Goal: Contribute content: Add original content to the website for others to see

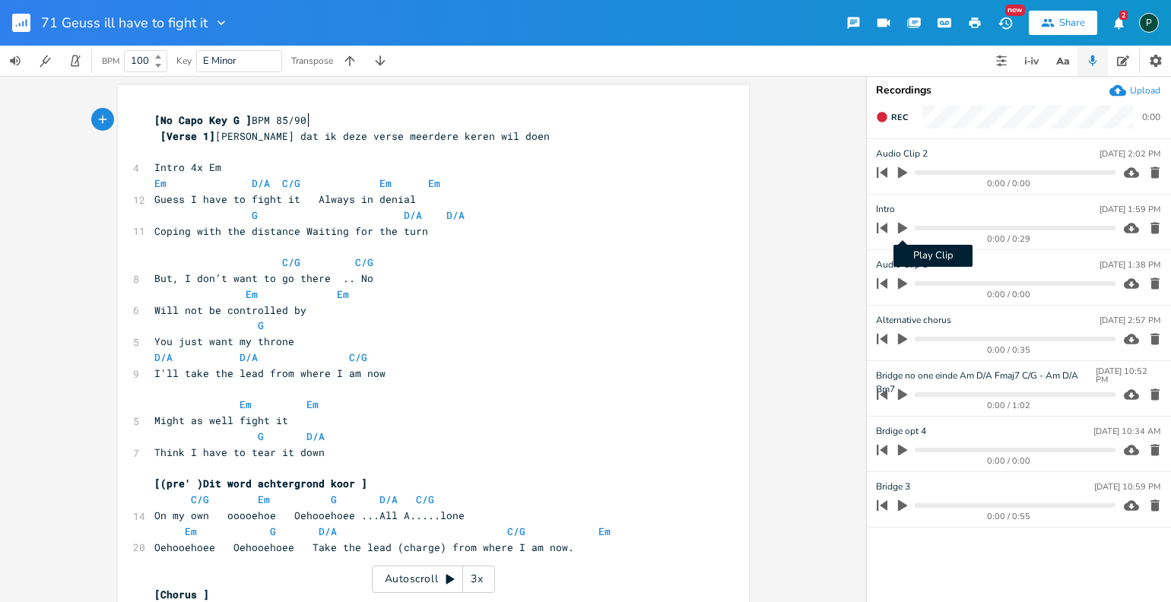
click at [900, 233] on icon "button" at bounding box center [902, 228] width 9 height 11
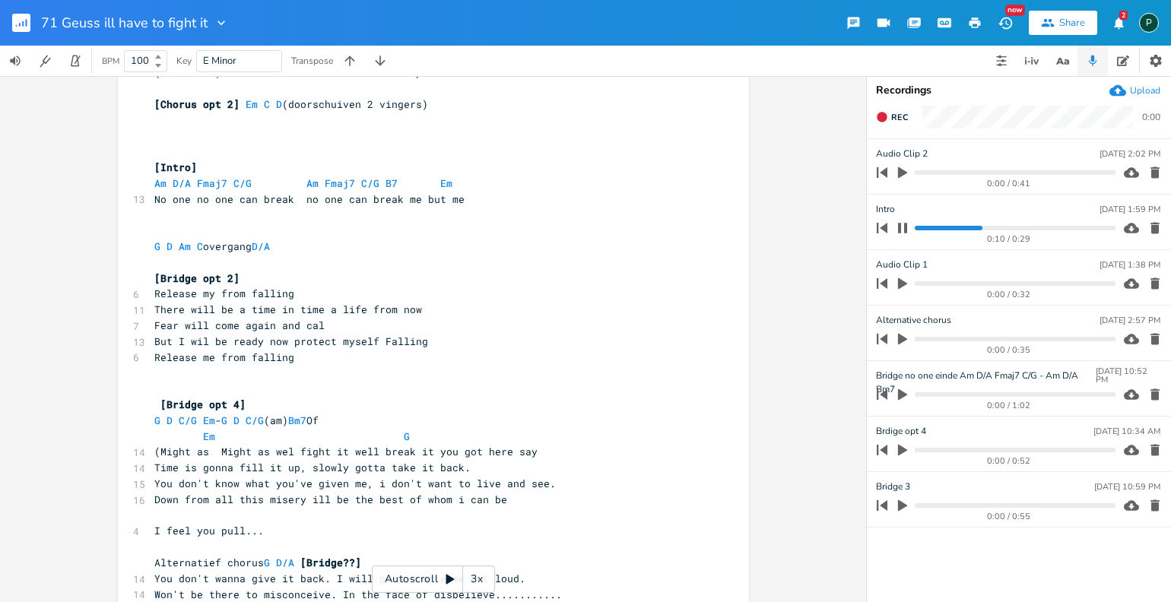
scroll to position [1538, 0]
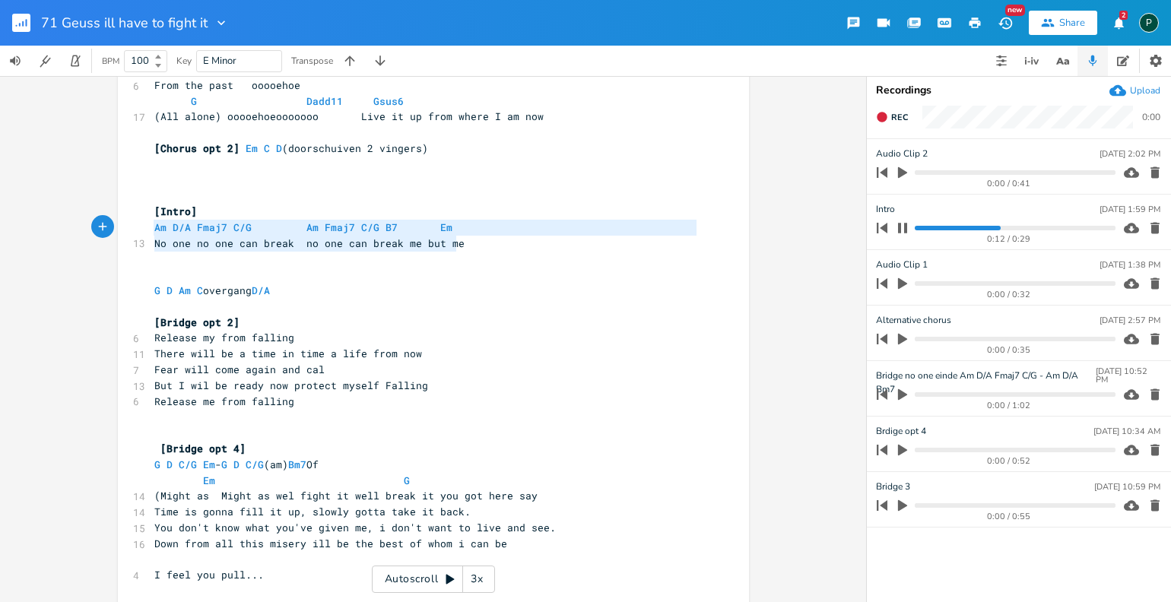
type textarea "[Intro] Am D/A Fmaj7 C/G Am Fmaj7 C/G B7 Em No one no one can break no one can …"
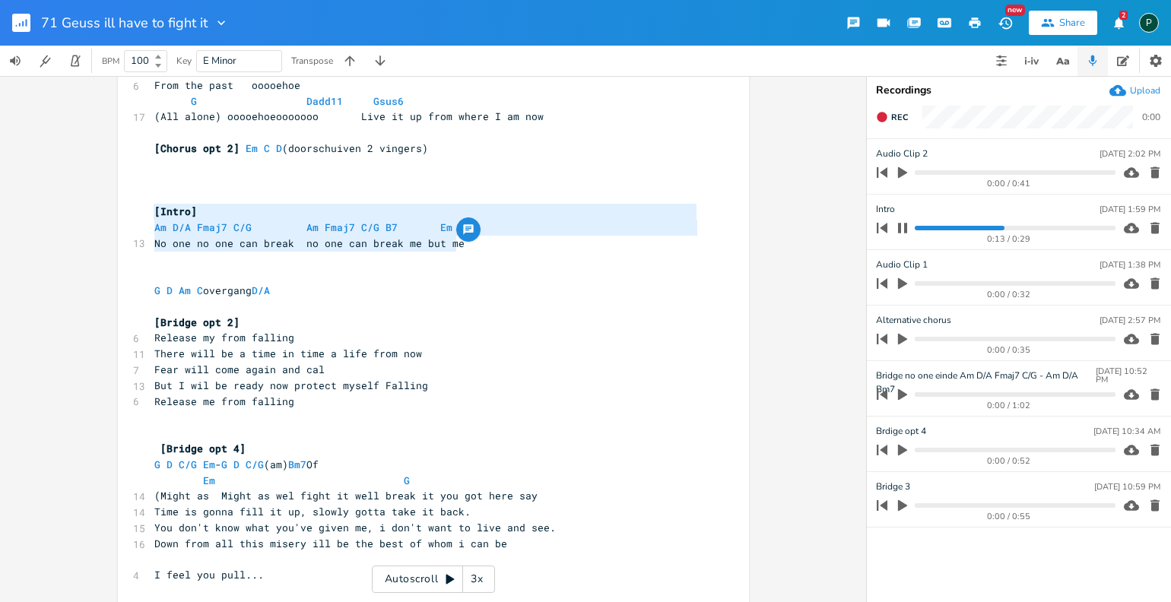
drag, startPoint x: 471, startPoint y: 241, endPoint x: 141, endPoint y: 218, distance: 330.2
click at [141, 218] on div "[Intro] Am D/A Fmaj7 C/G Am Fmaj7 C/G B7 Em No one no one can break no one can …" at bounding box center [433, 209] width 631 height 3324
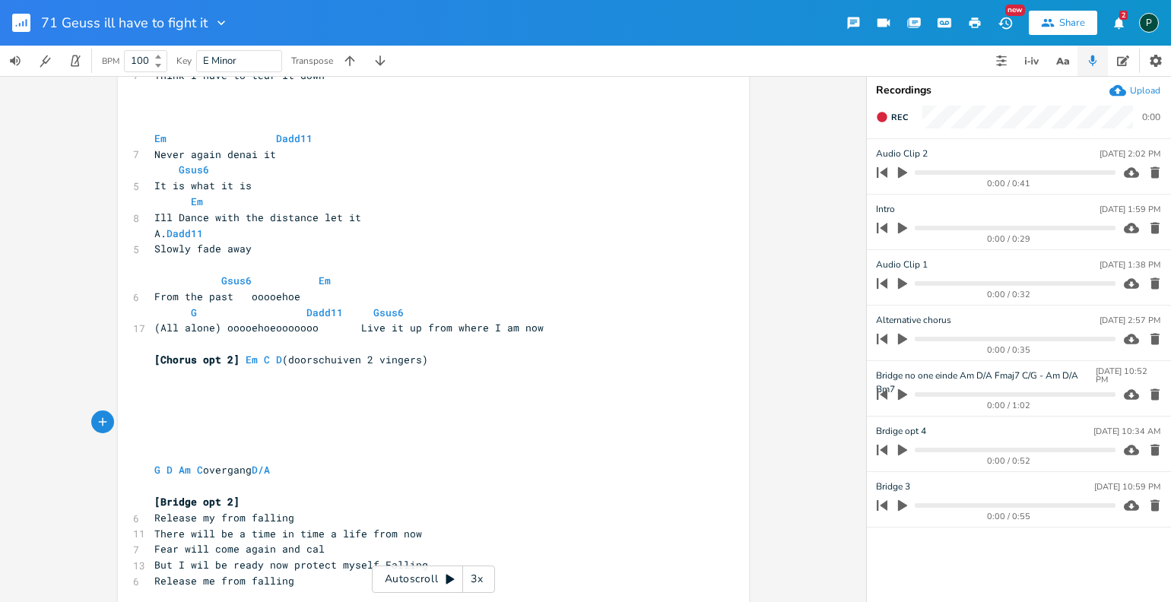
scroll to position [1316, 0]
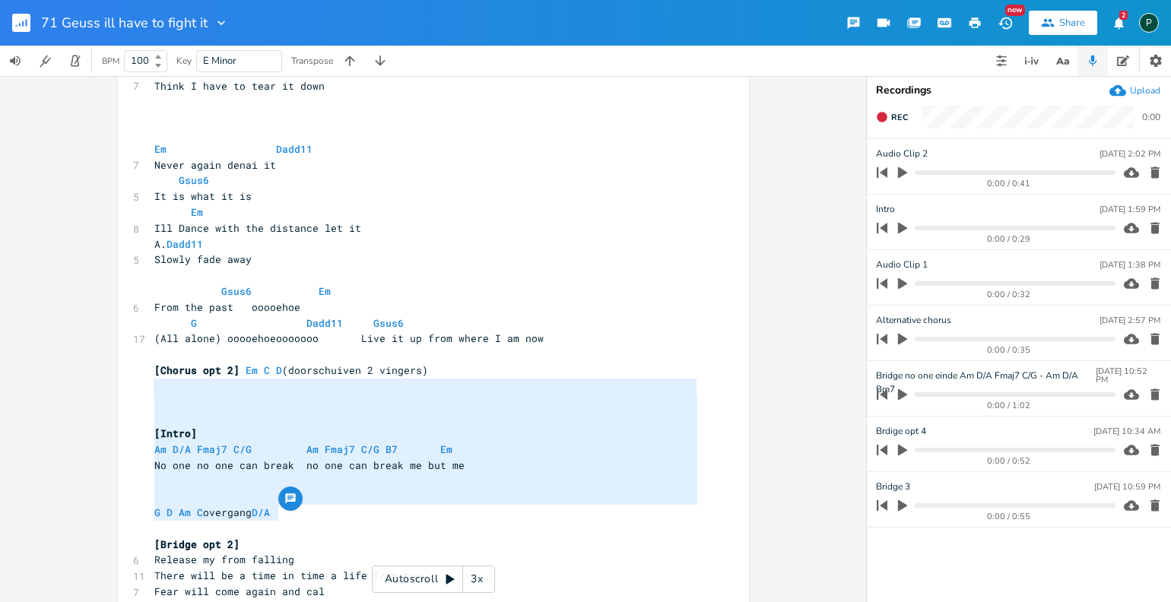
type textarea "[Intro] Am D/A Fmaj7 C/G Am Fmaj7 C/G B7 Em No one no one can break no one can …"
drag, startPoint x: 284, startPoint y: 519, endPoint x: 151, endPoint y: 399, distance: 178.8
click at [151, 399] on div "[No Capo Key G ] BPM 85/90 [Verse 1] [PERSON_NAME] dat ik deze verse meerdere k…" at bounding box center [425, 434] width 549 height 3274
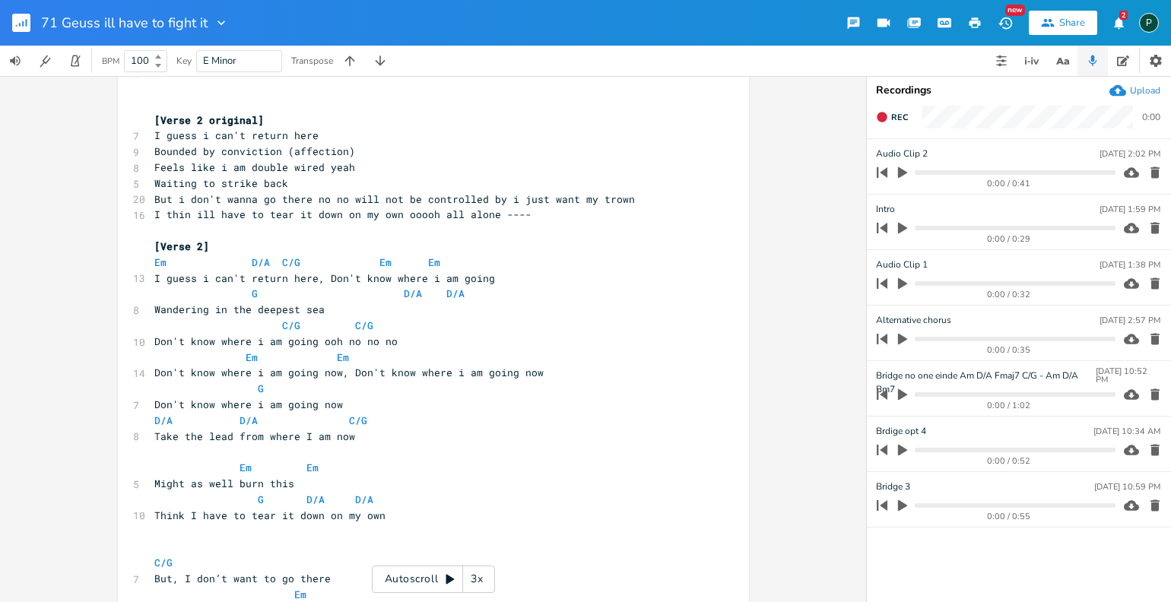
scroll to position [0, 0]
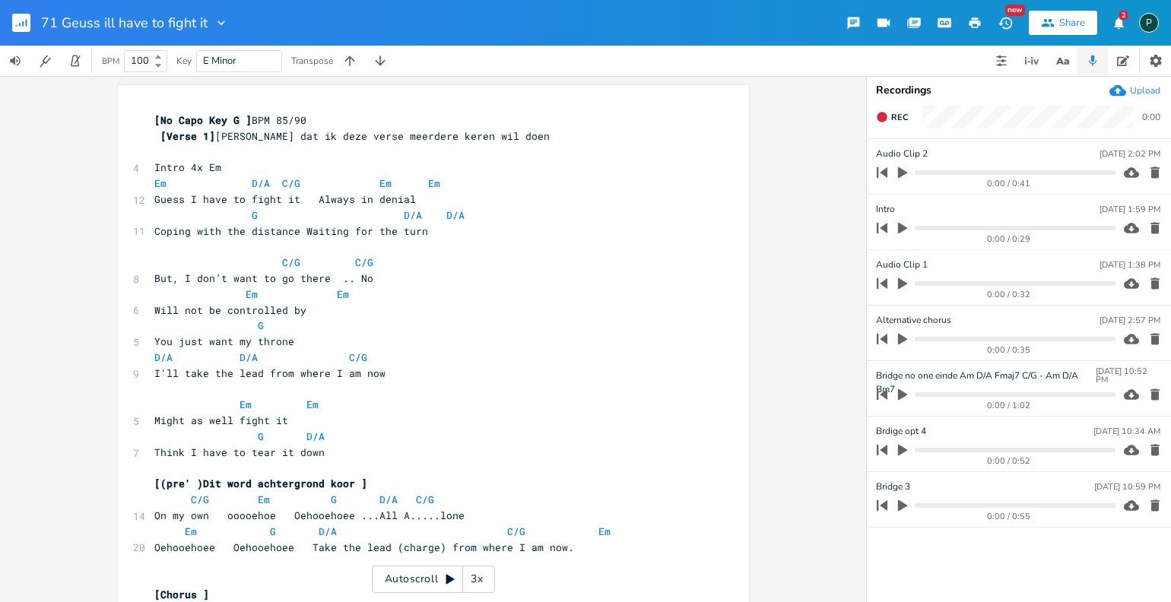
click at [154, 160] on span "Intro 4x Em" at bounding box center [187, 167] width 67 height 14
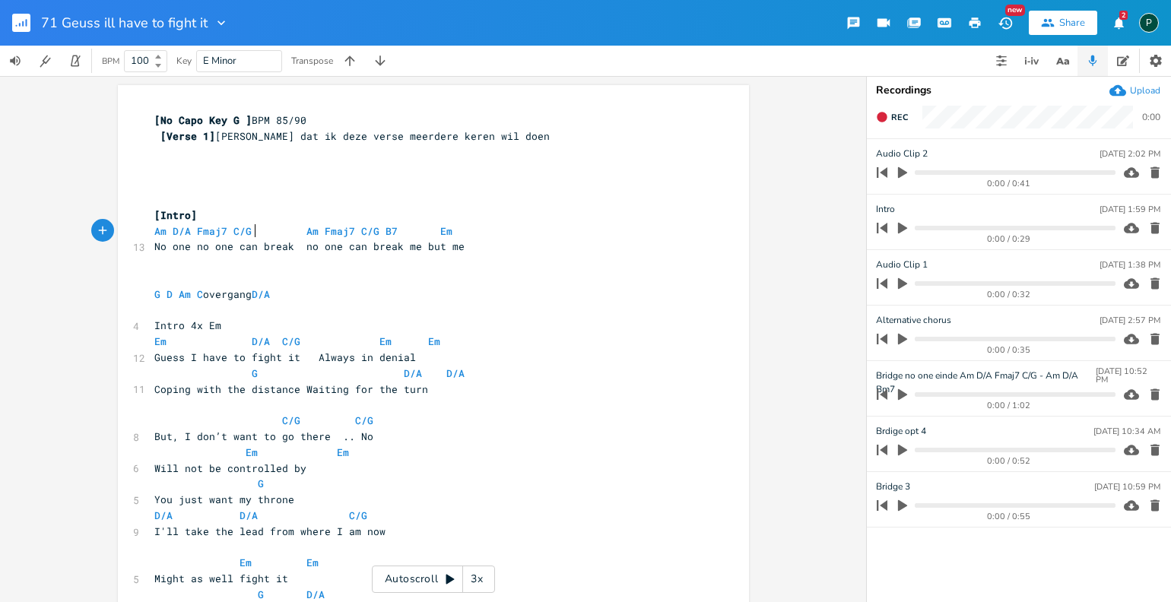
click at [249, 230] on span "Am D/A Fmaj7 C/G Am Fmaj7 C/G B7 Em" at bounding box center [306, 231] width 304 height 14
type textarea "G"
click at [360, 233] on span "Am D/A Fmaj7 G Am Fmaj7 C/G B7 Em" at bounding box center [300, 231] width 292 height 14
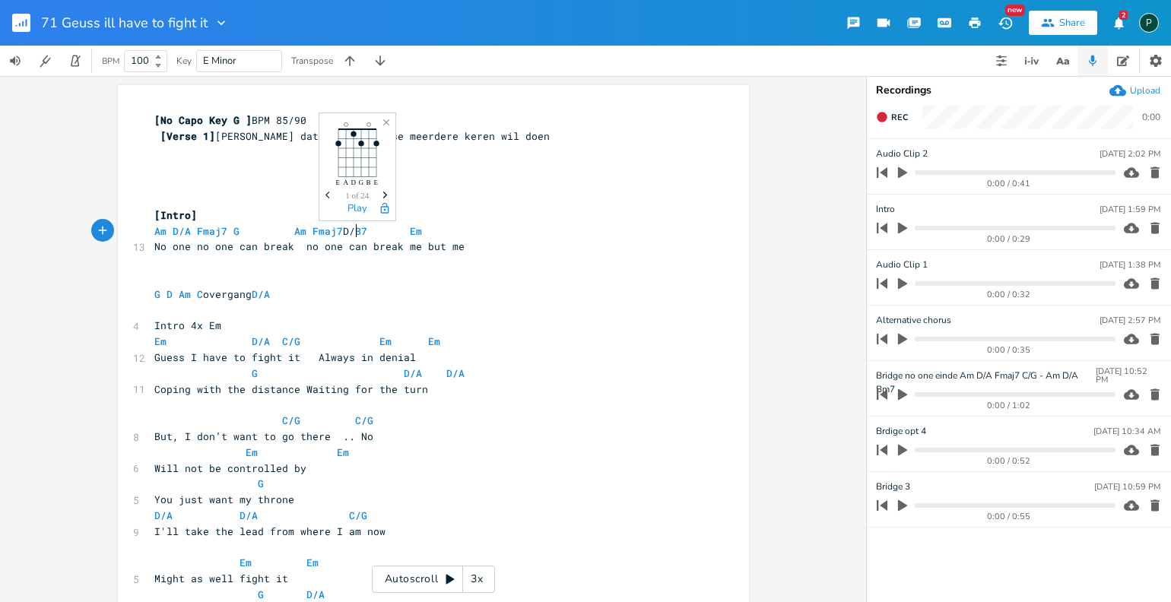
type textarea "D/A"
click at [478, 181] on pre "​" at bounding box center [425, 184] width 549 height 16
click at [237, 232] on span "Am D/A Fmaj7 G Am Fmaj7 D/A B7 Em" at bounding box center [300, 231] width 292 height 14
type textarea "67"
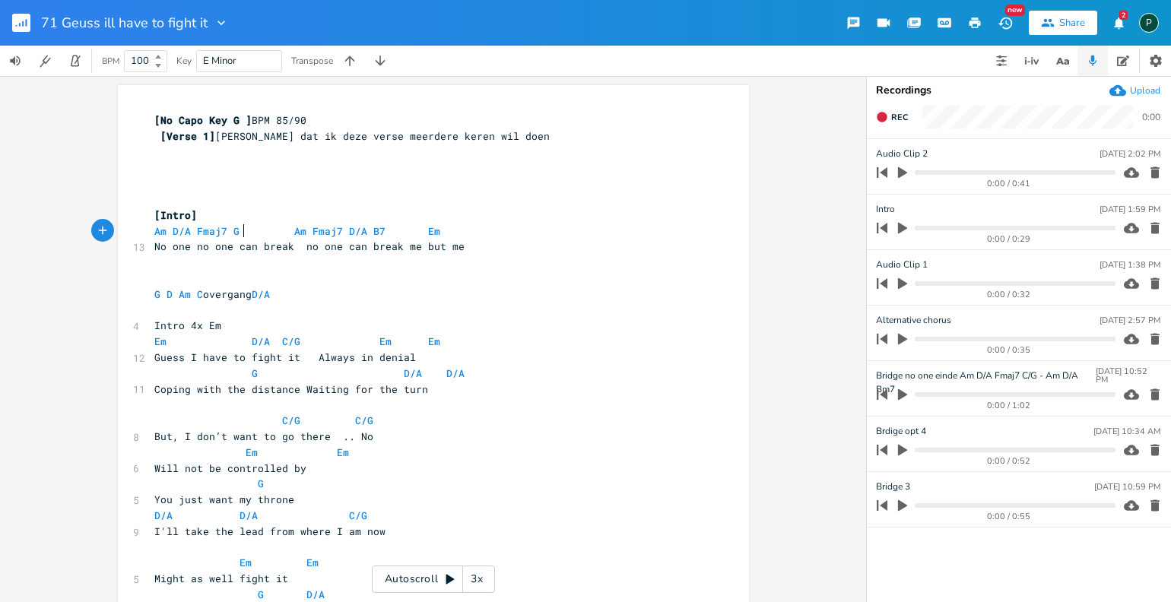
scroll to position [0, 11]
type textarea "6"
click at [312, 238] on pre "Am D/A Fmaj7 G6 Am Fmaj7 D/A B7 Em" at bounding box center [425, 232] width 549 height 16
click at [286, 247] on span "No one no one can break no one can break me but me" at bounding box center [309, 247] width 310 height 14
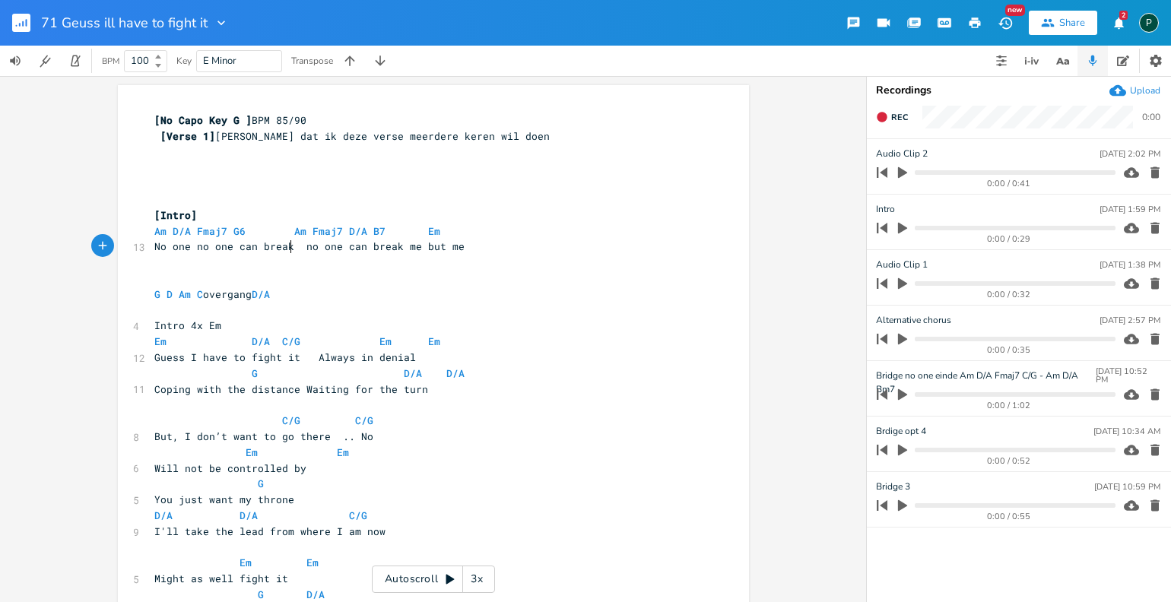
click at [226, 233] on span "Am D/A Fmaj7 G6 Am Fmaj7 D/A B7 Em" at bounding box center [300, 231] width 292 height 14
click at [287, 241] on span "No one no one can break no one can break me but me" at bounding box center [309, 247] width 310 height 14
type textarea "me.."
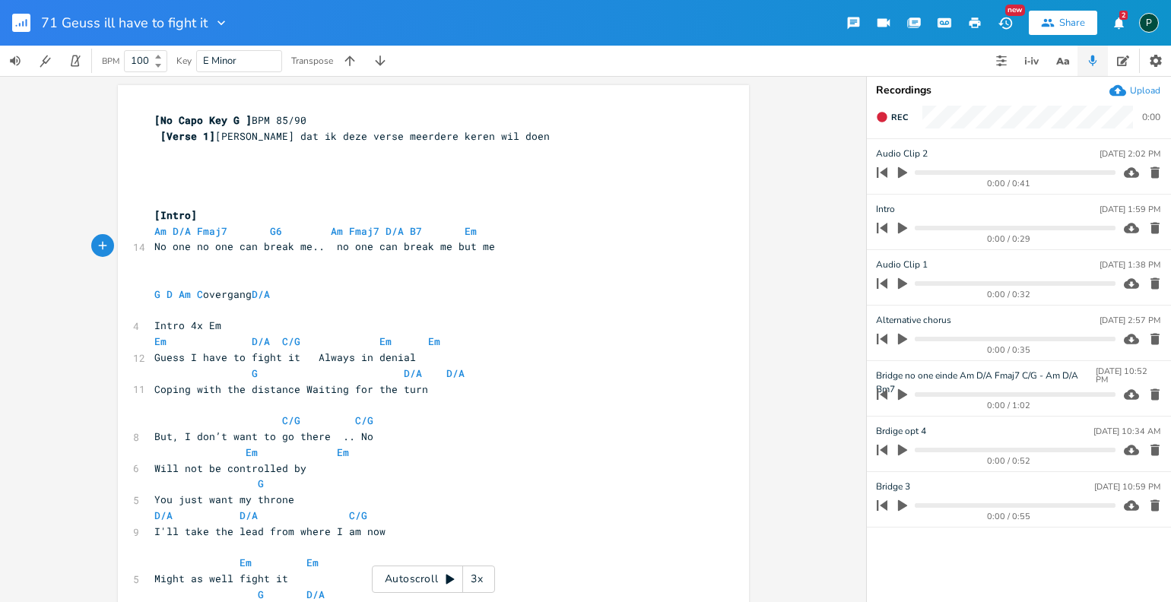
click at [325, 251] on span "No one no one can break me.. no one can break me but me" at bounding box center [324, 247] width 341 height 14
type textarea "Am Fmaj7 D/A B7 Em"
drag, startPoint x: 316, startPoint y: 233, endPoint x: 463, endPoint y: 233, distance: 146.8
click at [467, 235] on span "Am D/A Fmaj7 G6 Am Fmaj7 D/A B7 Em" at bounding box center [318, 231] width 329 height 14
click at [330, 249] on span "No one no one can break me.. no one can break me but me" at bounding box center [324, 247] width 341 height 14
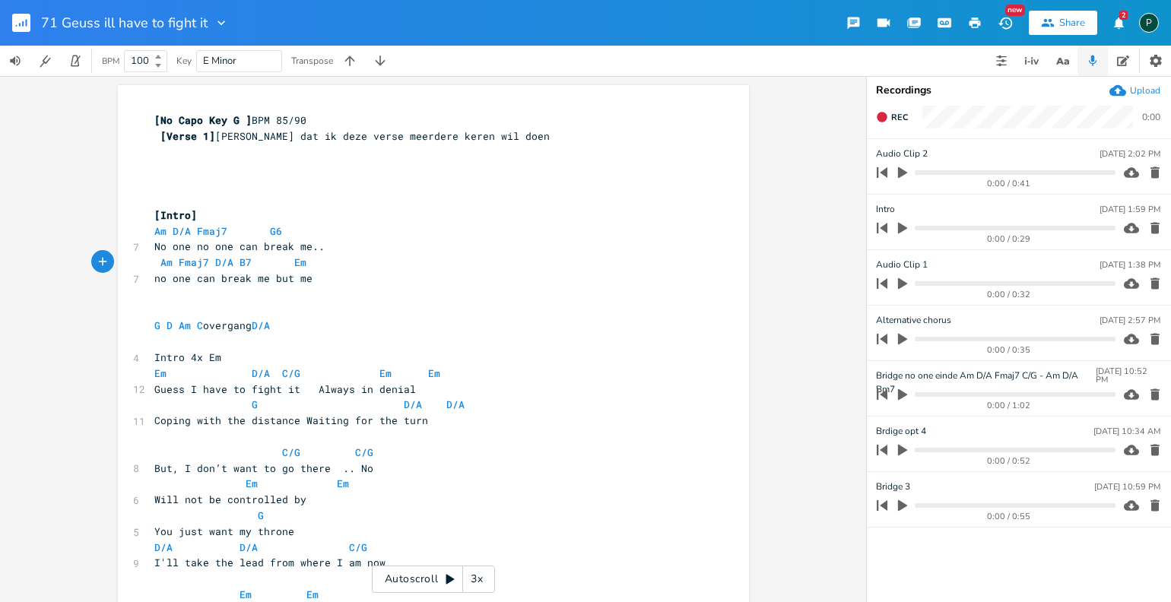
click at [303, 232] on span "Am D/A Fmaj7 G6" at bounding box center [242, 231] width 176 height 14
click at [288, 233] on span "Am D/A Fmaj7 G6" at bounding box center [242, 231] width 176 height 14
type textarea "G"
click at [281, 235] on span "Am D/A Fmaj7 G6 G" at bounding box center [245, 231] width 183 height 14
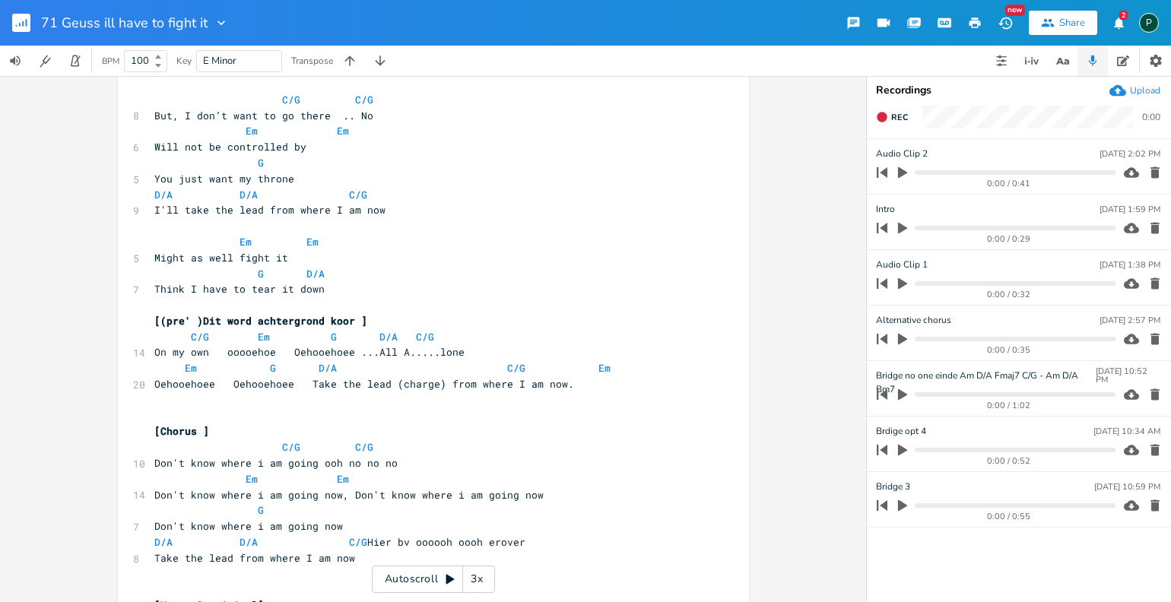
scroll to position [354, 0]
click at [901, 281] on icon "button" at bounding box center [902, 283] width 9 height 11
click at [901, 281] on icon "button" at bounding box center [902, 283] width 9 height 10
click at [901, 281] on icon "button" at bounding box center [902, 283] width 9 height 11
click at [1057, 284] on progress at bounding box center [1015, 283] width 200 height 5
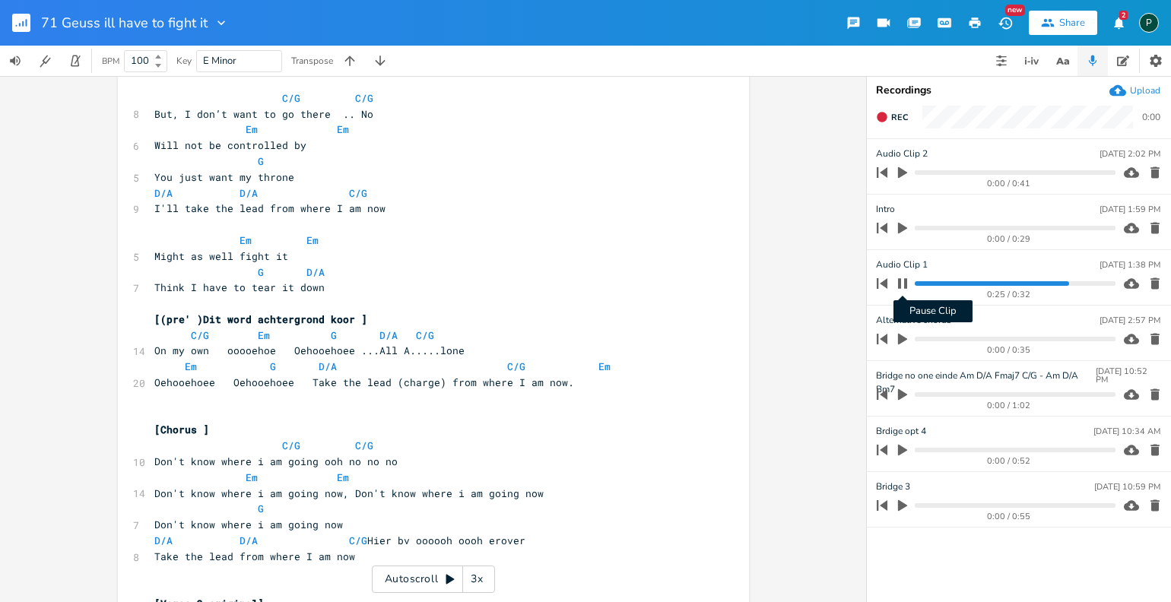
click at [904, 278] on icon "button" at bounding box center [903, 284] width 12 height 12
click at [1159, 283] on icon "button" at bounding box center [1155, 283] width 15 height 15
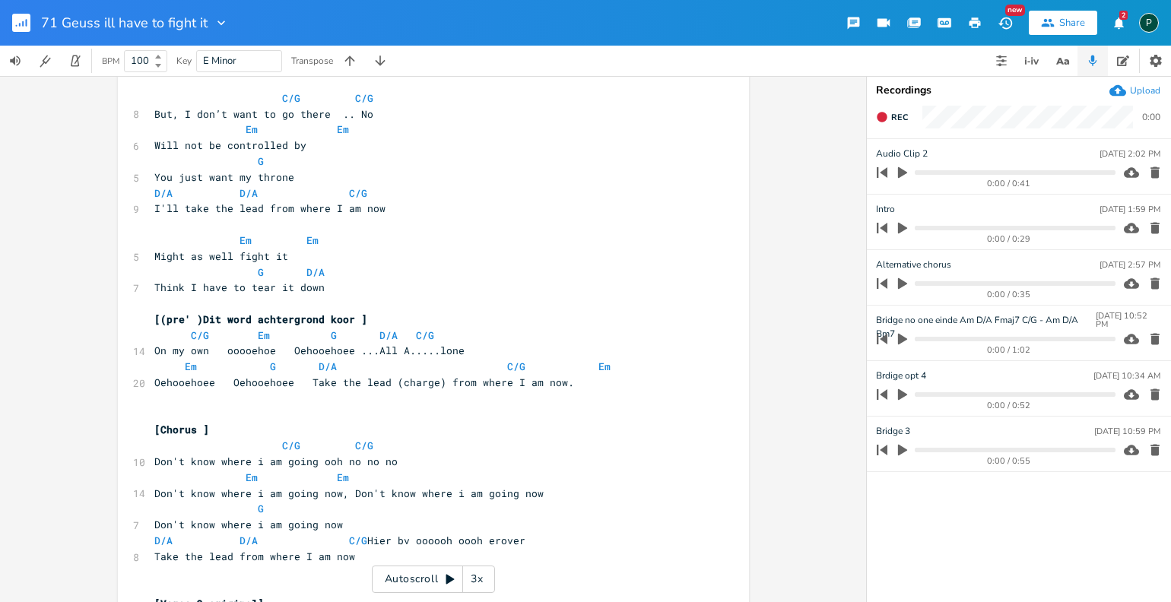
click at [897, 169] on icon "button" at bounding box center [903, 173] width 14 height 14
click at [959, 171] on progress at bounding box center [1015, 172] width 200 height 5
click at [1037, 176] on div "0:10 / 0:41" at bounding box center [994, 172] width 244 height 24
click at [1037, 170] on progress at bounding box center [1015, 172] width 200 height 5
click at [901, 340] on icon "button" at bounding box center [902, 339] width 9 height 11
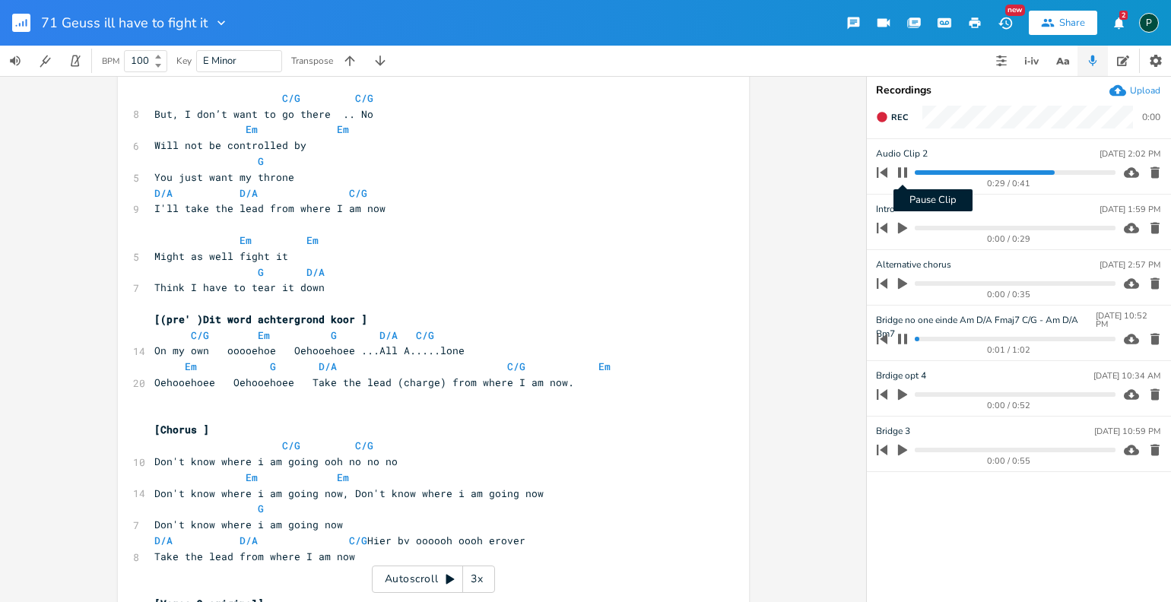
click at [901, 176] on icon "button" at bounding box center [903, 173] width 12 height 12
click at [954, 338] on progress at bounding box center [1015, 339] width 200 height 5
click at [985, 339] on progress at bounding box center [1015, 339] width 200 height 5
click at [1003, 341] on div "0:22 / 1:02" at bounding box center [994, 339] width 244 height 24
click at [1018, 338] on progress at bounding box center [1015, 339] width 200 height 5
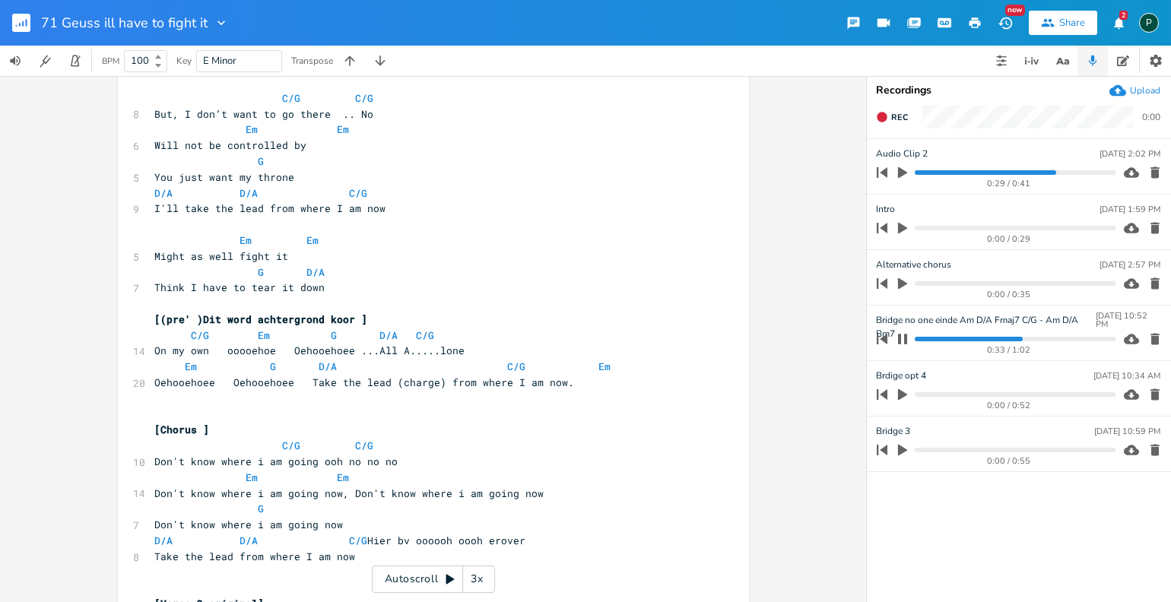
click at [1041, 338] on progress at bounding box center [1015, 339] width 200 height 5
click at [1070, 338] on progress at bounding box center [1015, 339] width 200 height 5
click at [1084, 338] on progress at bounding box center [1015, 339] width 200 height 5
click at [1148, 335] on icon "button" at bounding box center [1155, 339] width 15 height 15
click at [901, 391] on icon "button" at bounding box center [902, 394] width 9 height 11
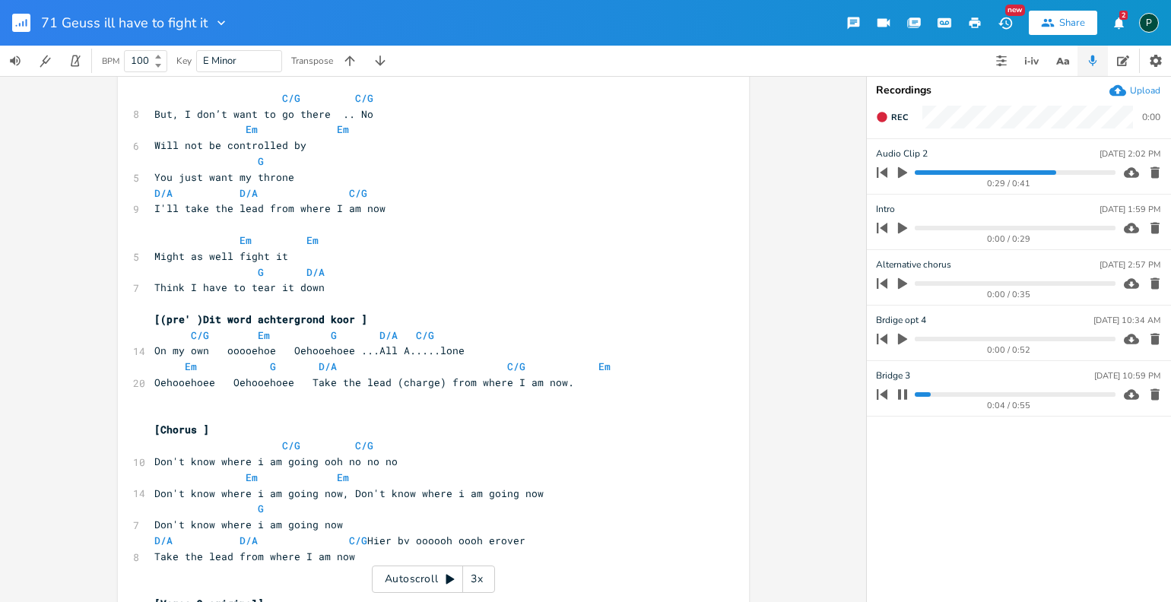
click at [948, 392] on progress at bounding box center [1015, 394] width 200 height 5
click at [996, 393] on progress at bounding box center [1015, 394] width 200 height 5
click at [1031, 392] on progress at bounding box center [1015, 394] width 200 height 5
click at [1073, 391] on div "0:36 / 0:55" at bounding box center [994, 395] width 244 height 24
click at [1072, 392] on progress at bounding box center [1015, 394] width 200 height 5
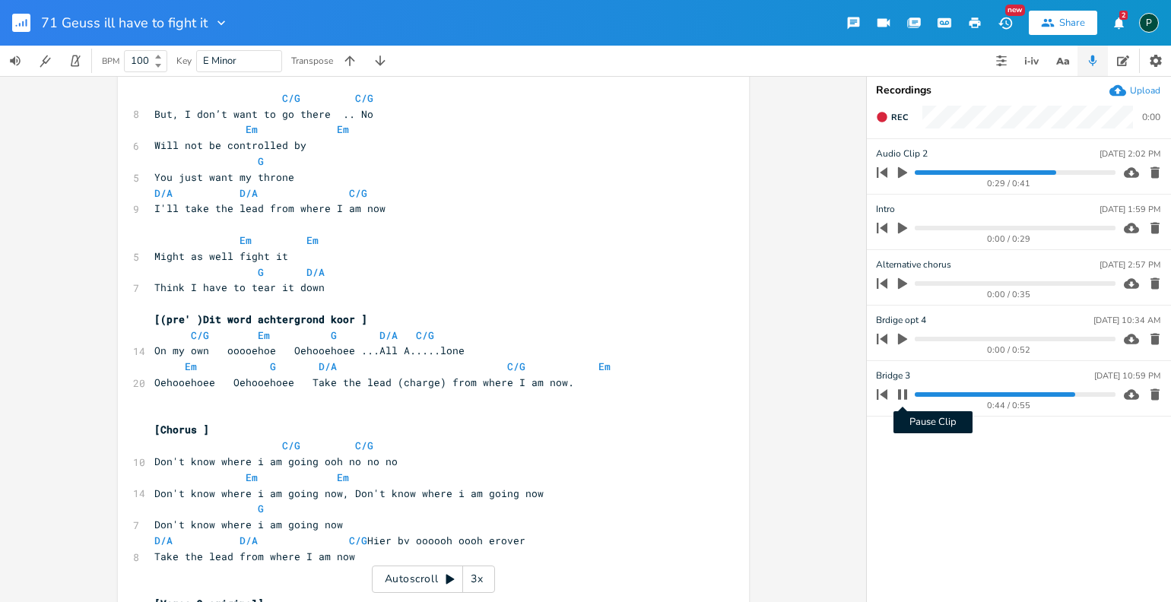
click at [907, 393] on icon "button" at bounding box center [903, 395] width 12 height 12
click at [907, 392] on icon "button" at bounding box center [903, 395] width 14 height 14
click at [907, 392] on icon "button" at bounding box center [903, 395] width 12 height 12
click at [904, 396] on icon "button" at bounding box center [902, 394] width 9 height 11
click at [1100, 394] on progress at bounding box center [1015, 394] width 200 height 5
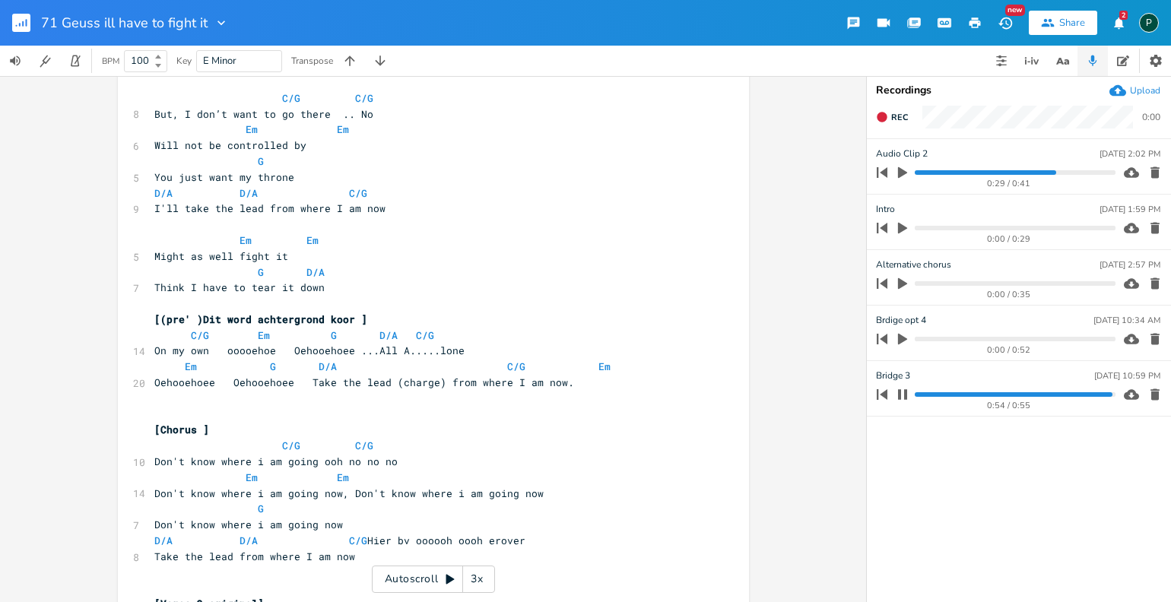
click at [1158, 391] on icon "button" at bounding box center [1155, 394] width 15 height 15
click at [906, 332] on icon "button" at bounding box center [903, 339] width 14 height 14
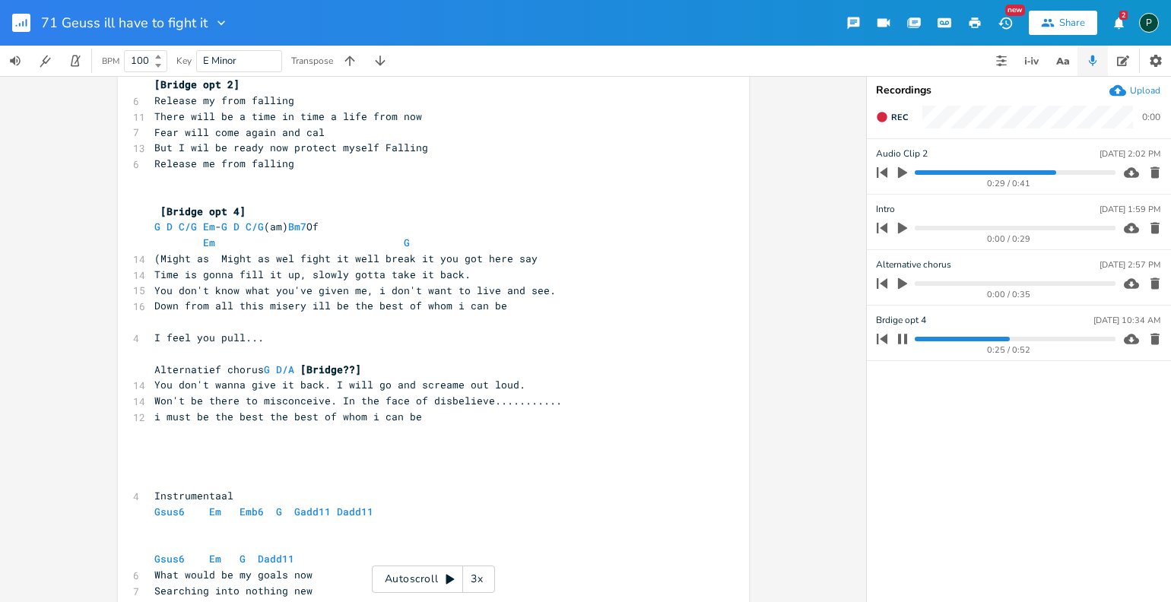
scroll to position [1971, 0]
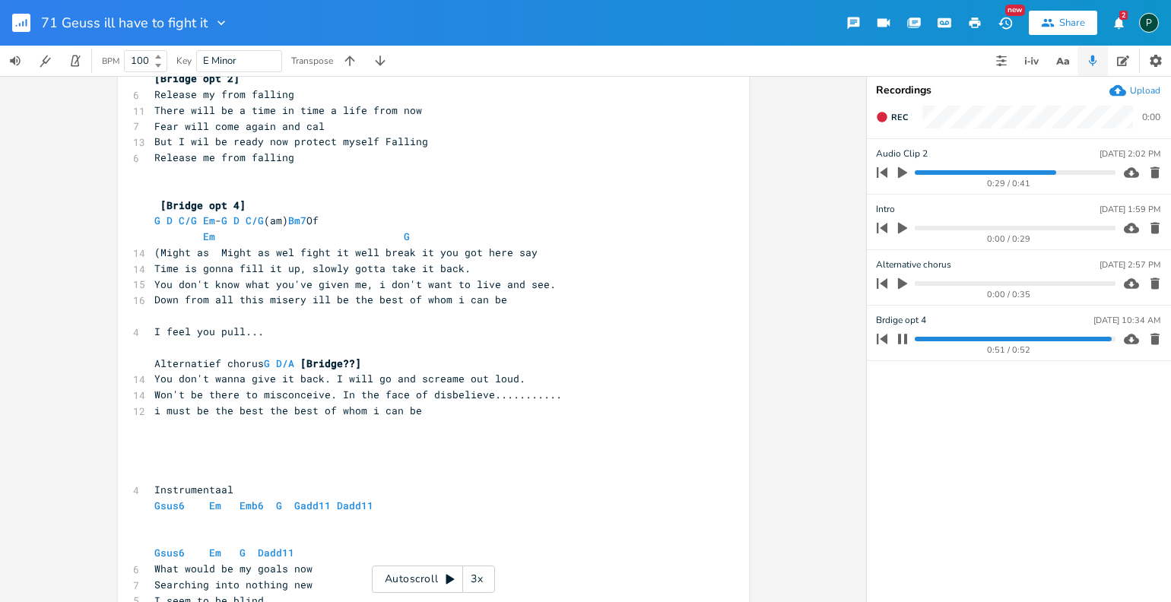
click at [904, 333] on icon "button" at bounding box center [903, 339] width 12 height 12
click at [910, 284] on button "button" at bounding box center [903, 284] width 20 height 24
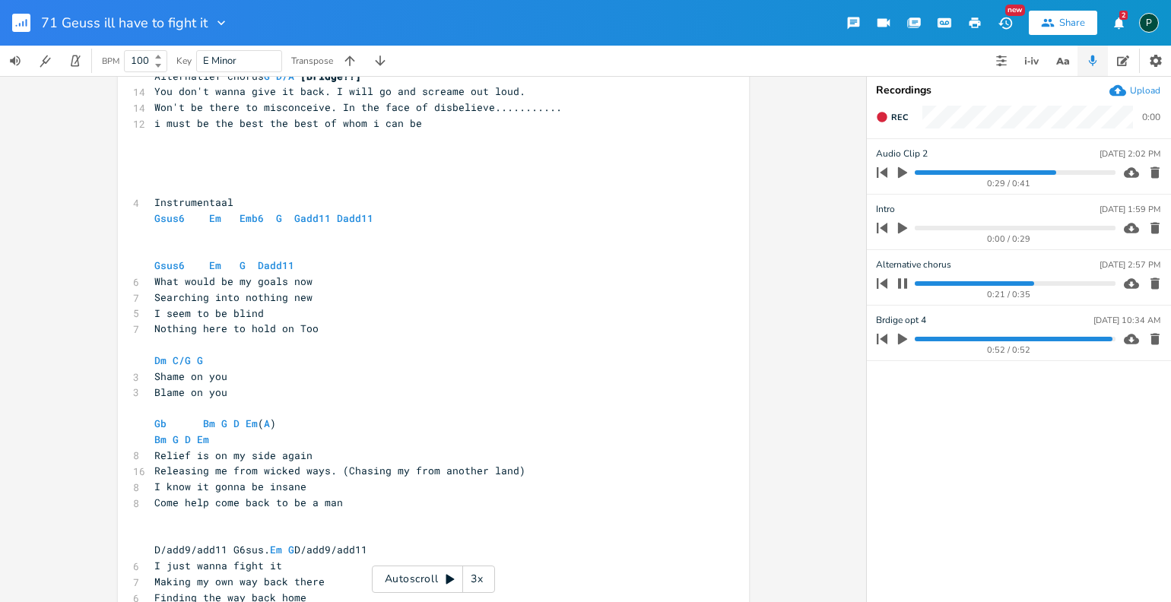
scroll to position [2260, 0]
type input "Alternative chorus cool einde"
click at [900, 379] on ul "Audio Clip [DATE] 2:02 PM 0:29 / 0:41 Intro [DATE] 1:59 PM 0:00 / 0:29 Alternat…" at bounding box center [1019, 370] width 304 height 462
click at [899, 281] on icon "button" at bounding box center [902, 283] width 9 height 10
click at [903, 178] on icon "button" at bounding box center [903, 173] width 14 height 14
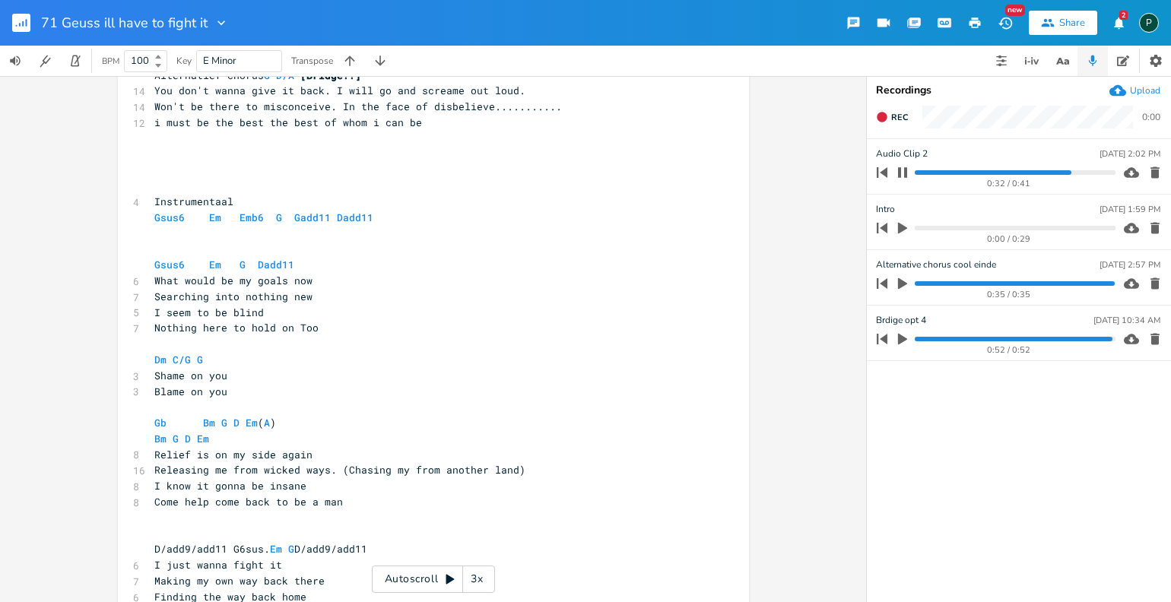
click at [916, 172] on progress at bounding box center [1015, 172] width 200 height 5
click at [970, 173] on progress at bounding box center [1015, 172] width 200 height 5
click at [1004, 173] on progress at bounding box center [1015, 172] width 200 height 5
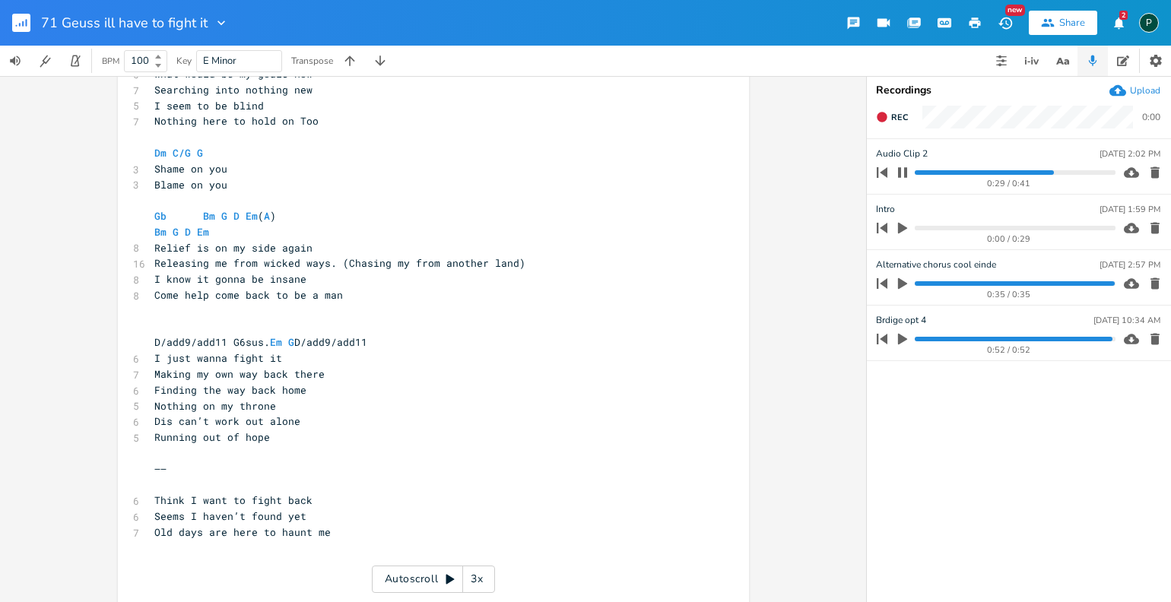
scroll to position [2470, 0]
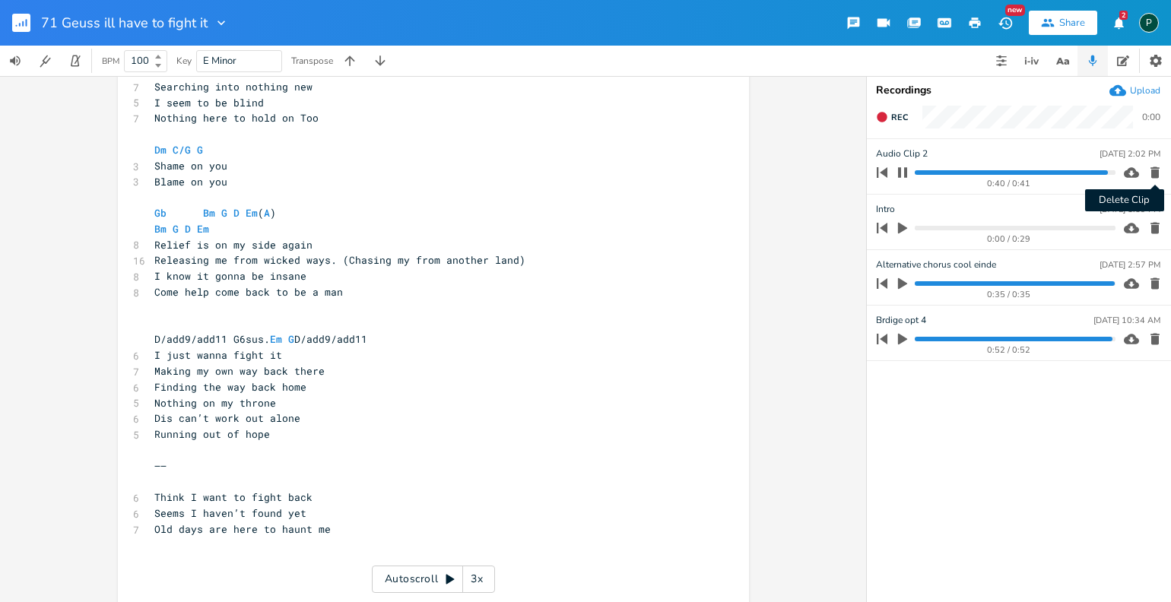
click at [1155, 167] on icon "button" at bounding box center [1155, 172] width 9 height 11
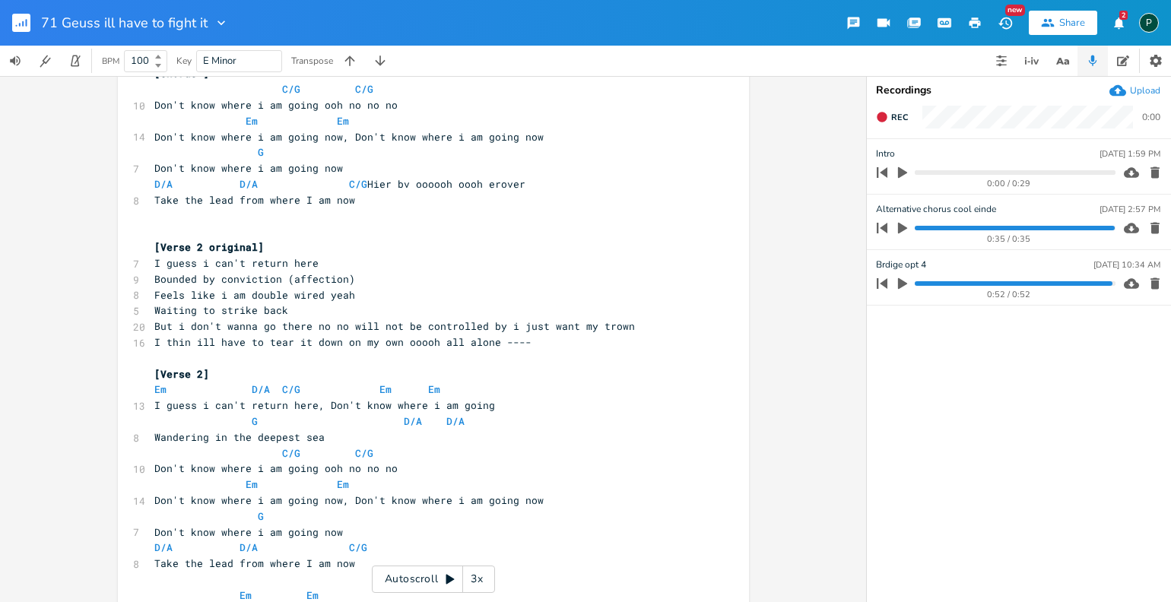
scroll to position [0, 0]
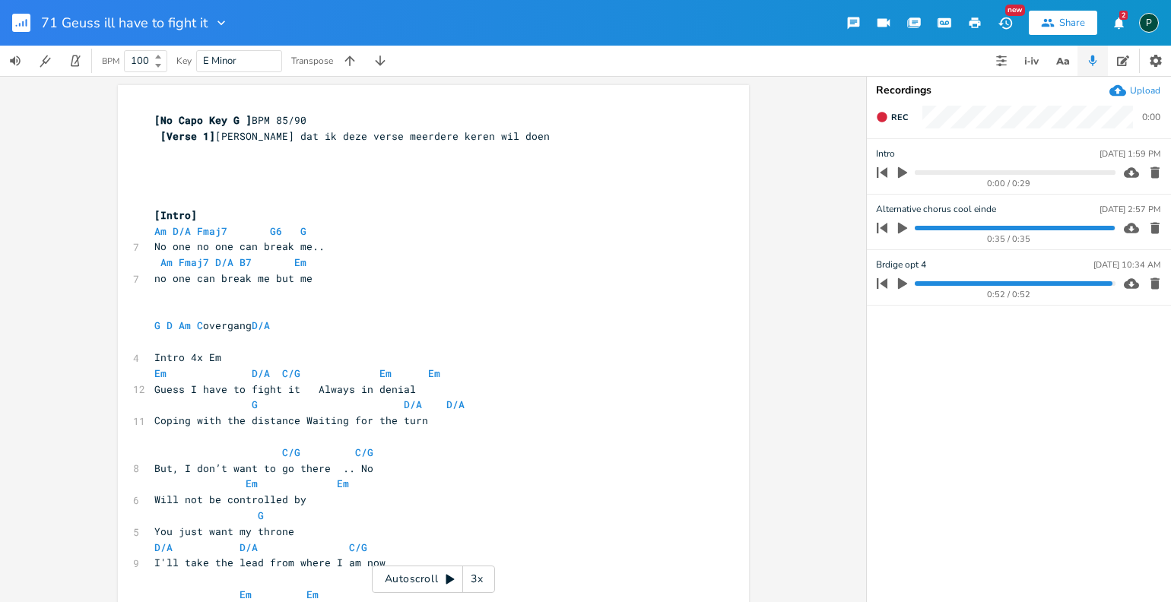
click at [22, 27] on rect "button" at bounding box center [21, 23] width 18 height 18
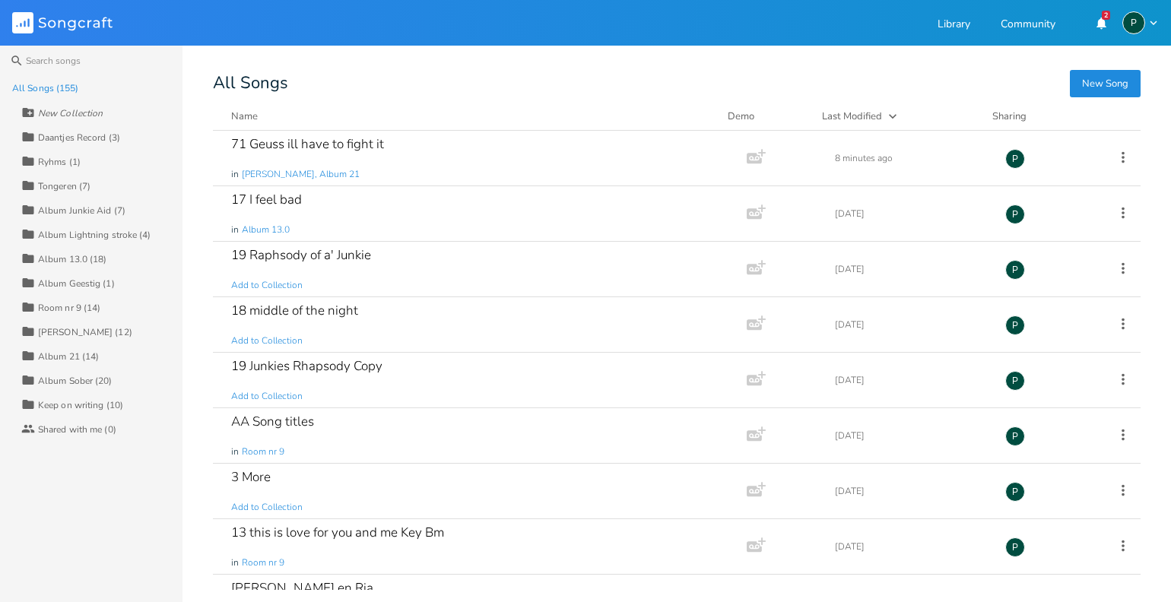
click at [78, 334] on div "[PERSON_NAME] (12)" at bounding box center [85, 332] width 94 height 9
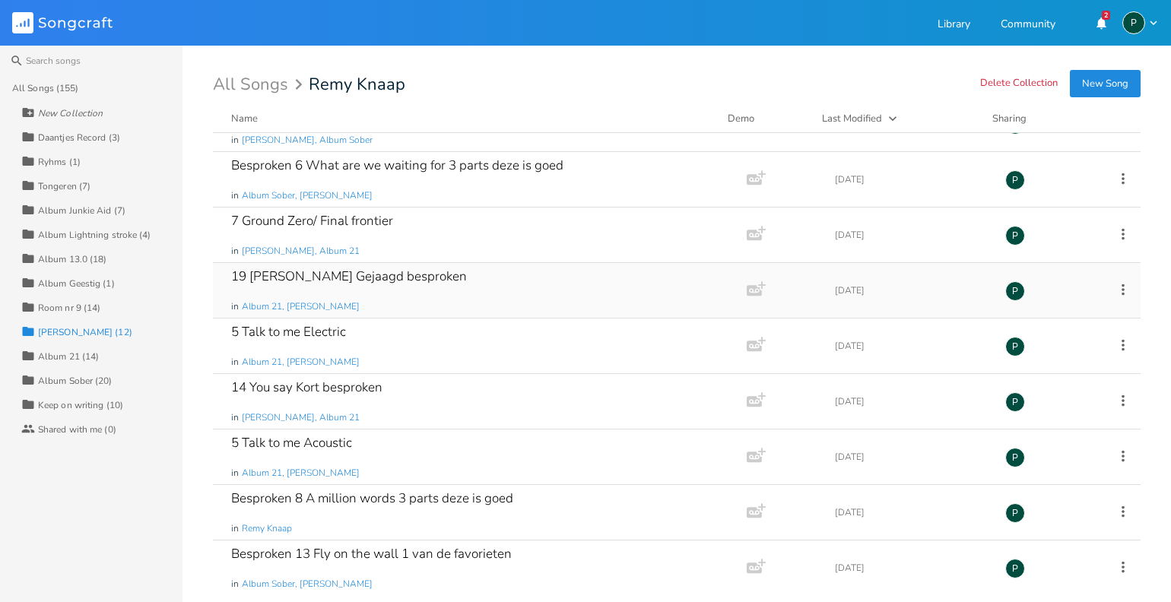
scroll to position [208, 0]
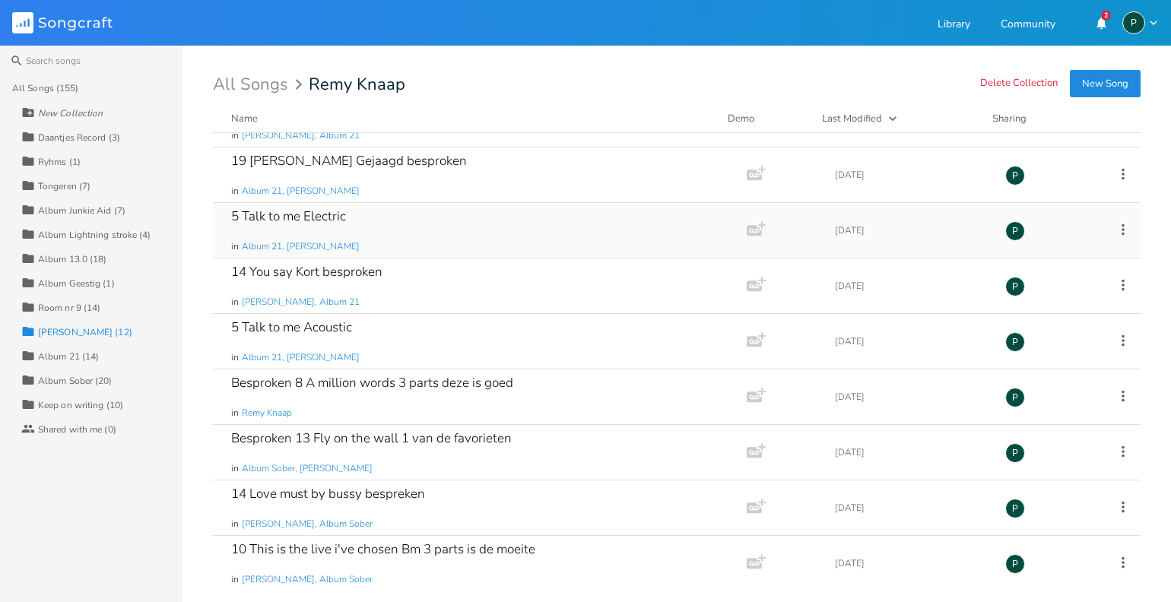
click at [306, 217] on div "5 Talk to me Electric" at bounding box center [288, 216] width 115 height 13
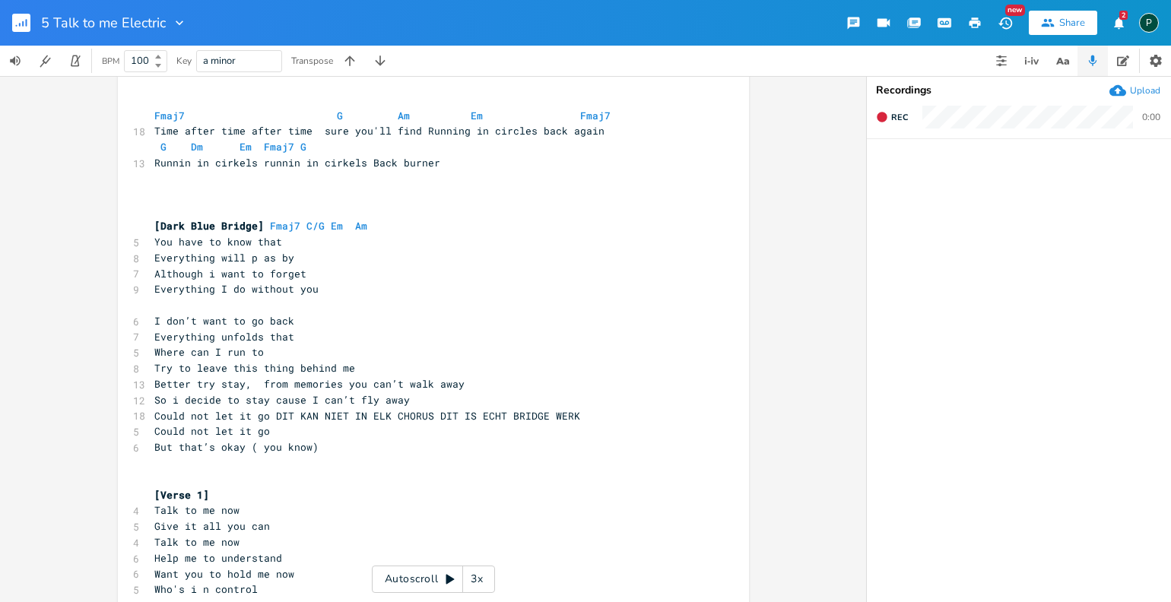
scroll to position [17, 0]
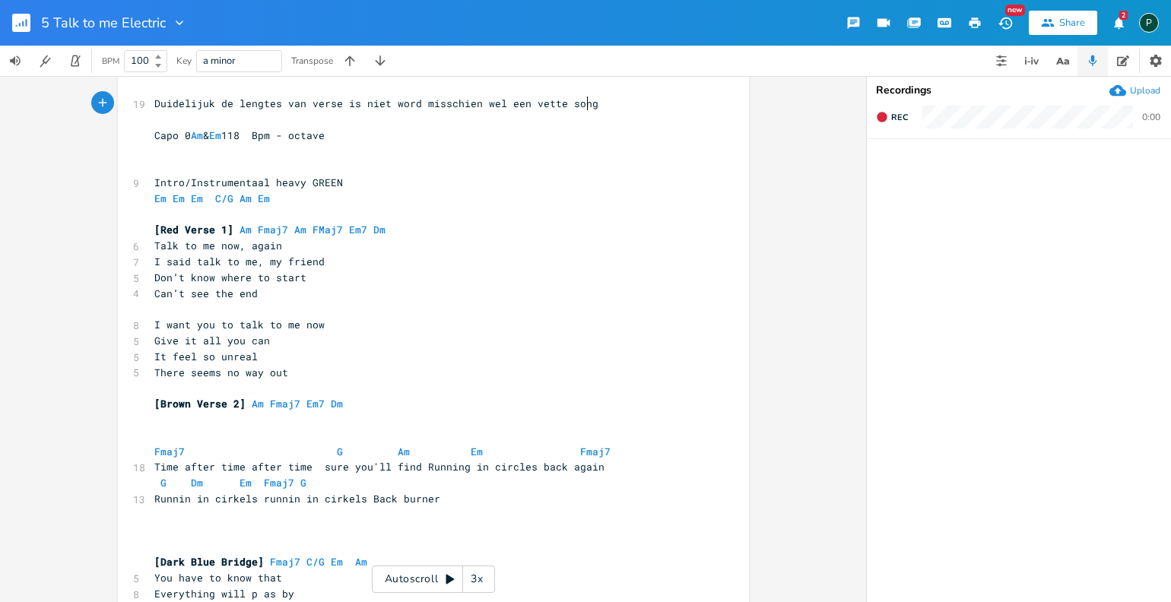
click at [16, 21] on rect "button" at bounding box center [21, 23] width 18 height 18
